Goal: Task Accomplishment & Management: Complete application form

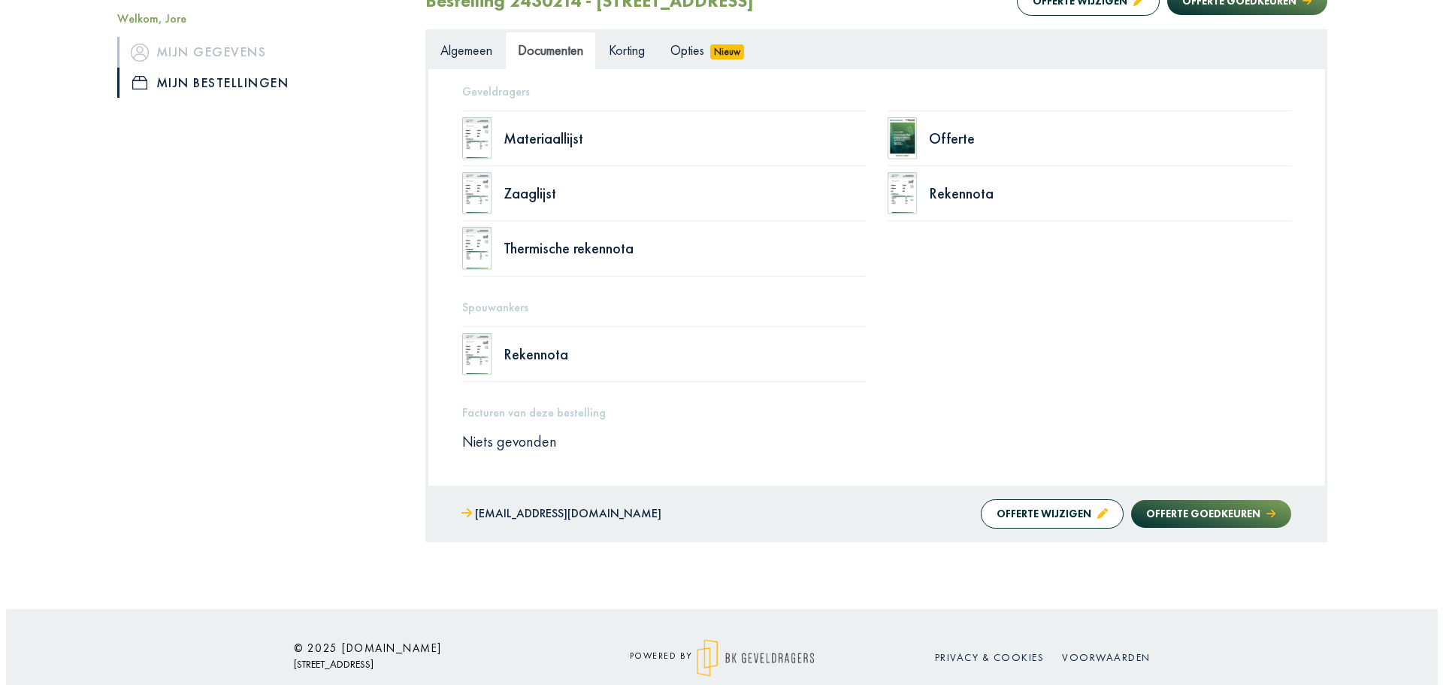
scroll to position [250, 0]
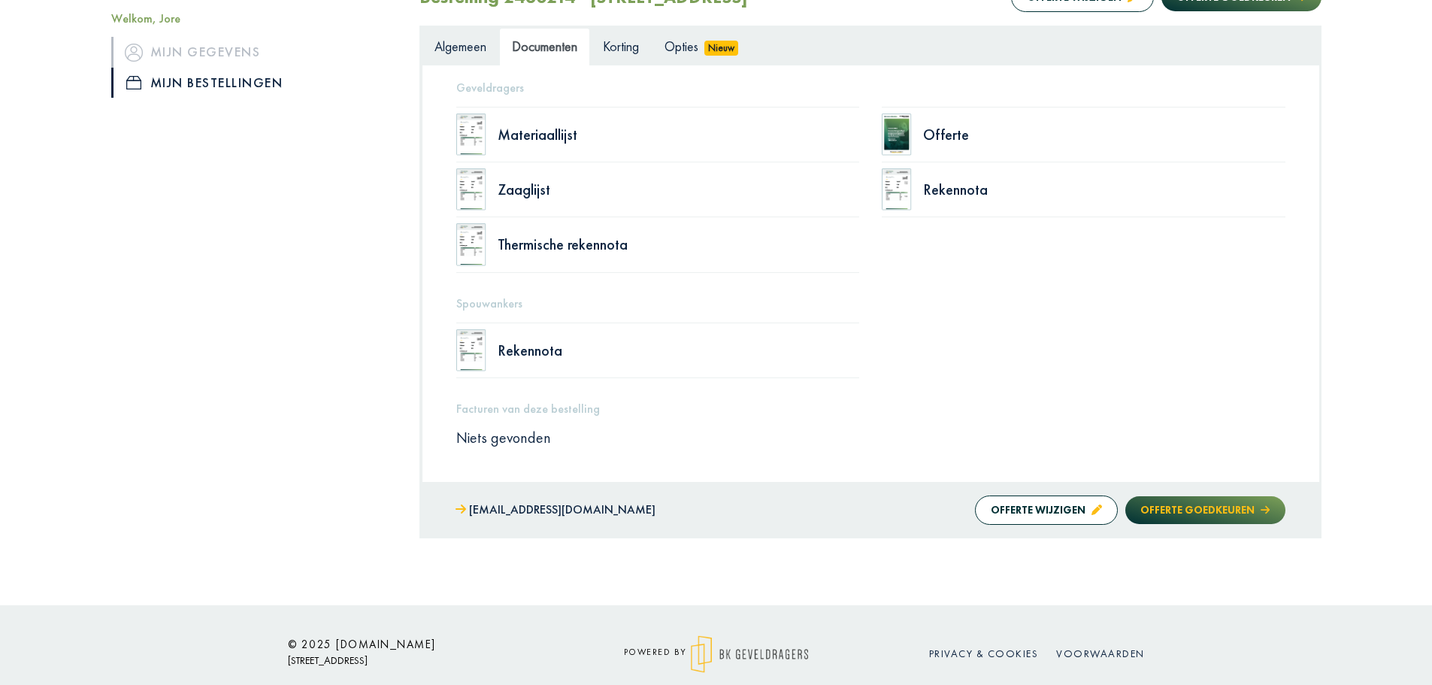
click at [1185, 517] on button "Offerte goedkeuren" at bounding box center [1204, 510] width 159 height 28
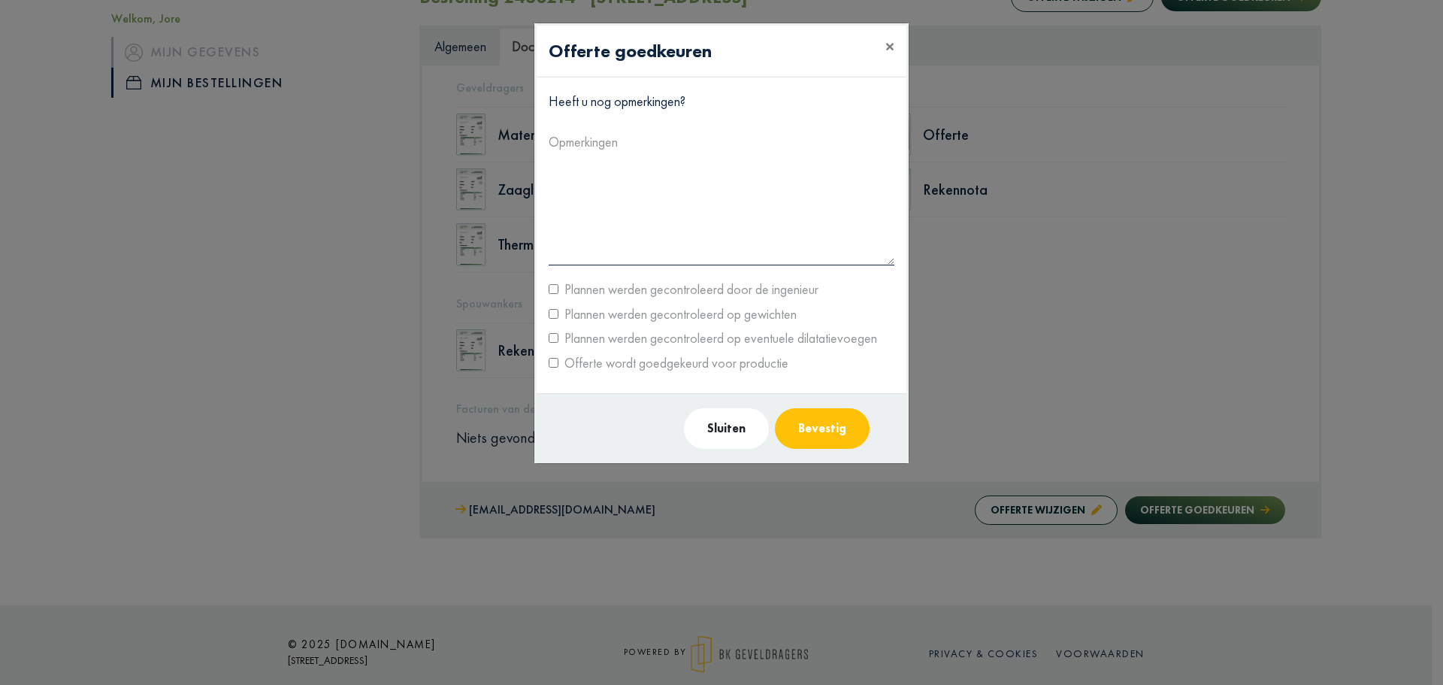
click at [662, 288] on label "Plannen werden gecontroleerd door de ingenieur" at bounding box center [689, 289] width 260 height 24
click at [659, 312] on label "Plannen werden gecontroleerd op gewichten" at bounding box center [678, 314] width 238 height 24
click at [657, 338] on label "Plannen werden gecontroleerd op eventuele dilatatievoegen" at bounding box center [718, 338] width 319 height 24
click at [652, 361] on label "Offerte wordt goedgekeurd voor productie" at bounding box center [674, 363] width 230 height 24
click at [801, 421] on button "Bevestig" at bounding box center [822, 428] width 95 height 41
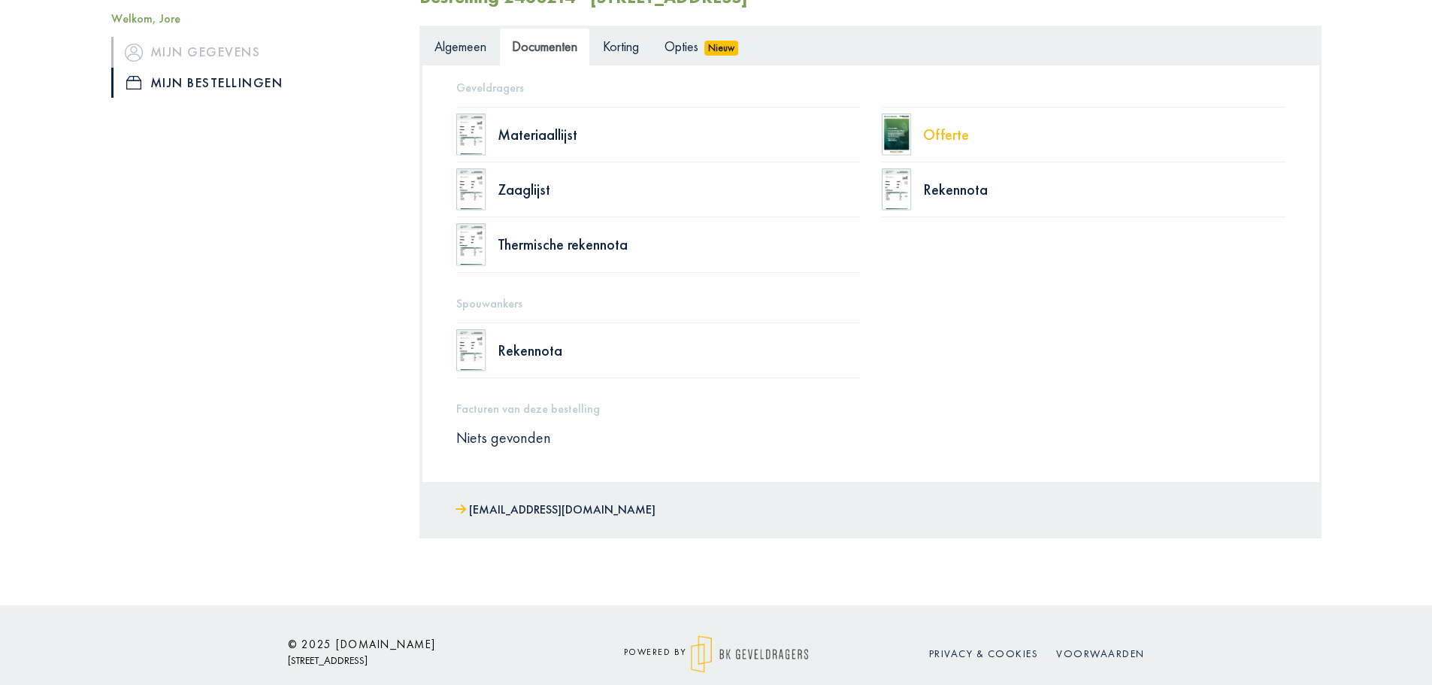
click at [944, 132] on div "Offerte" at bounding box center [1104, 134] width 362 height 15
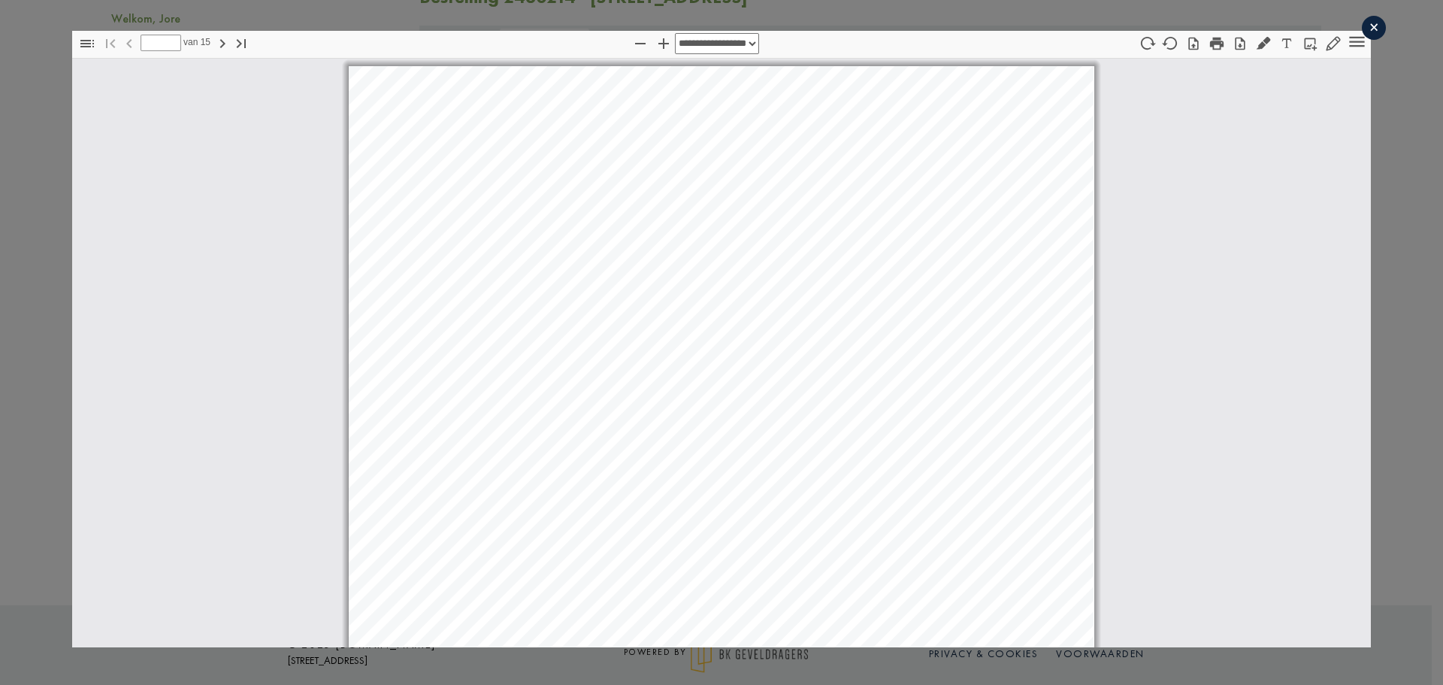
scroll to position [8, 0]
click at [1188, 43] on icon "button" at bounding box center [1193, 44] width 10 height 13
click at [1230, 55] on pdf-download at bounding box center [1239, 44] width 23 height 27
click at [1233, 48] on icon "button" at bounding box center [1240, 43] width 15 height 15
